Goal: Task Accomplishment & Management: Manage account settings

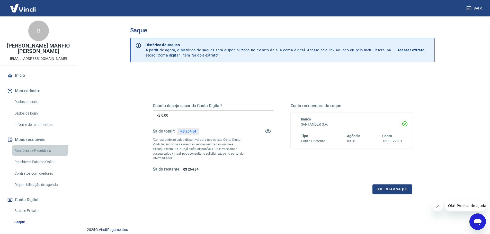
click at [35, 147] on link "Relatório de Recebíveis" at bounding box center [41, 151] width 58 height 11
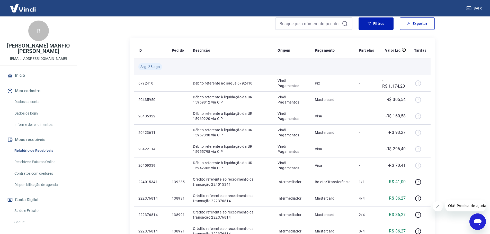
scroll to position [77, 0]
